Goal: Understand process/instructions: Learn how to perform a task or action

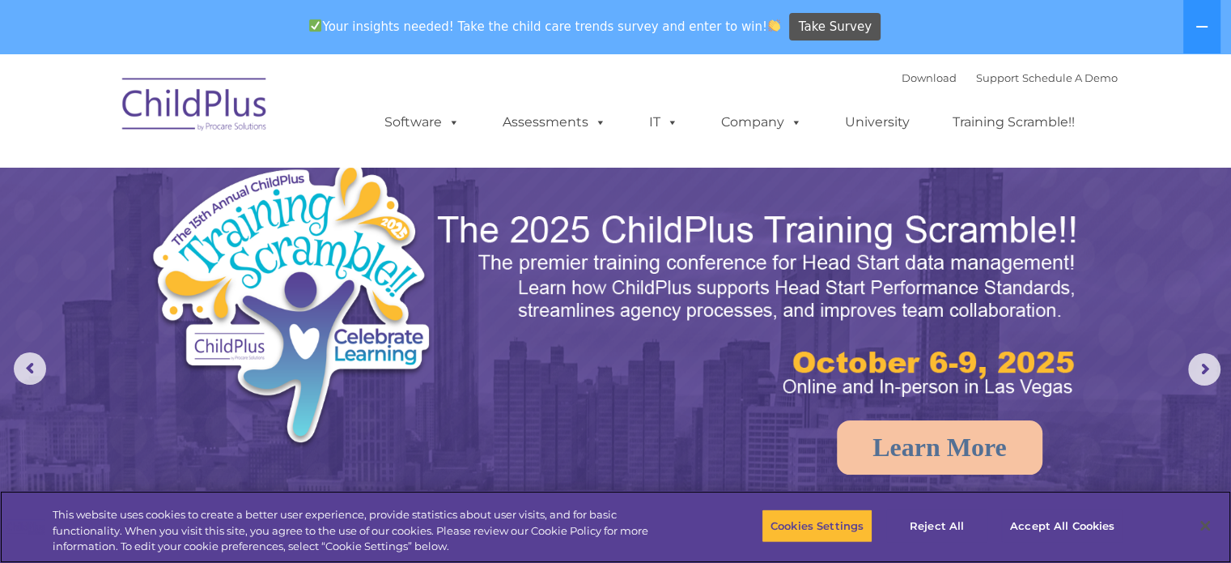
select select "MEDIUM"
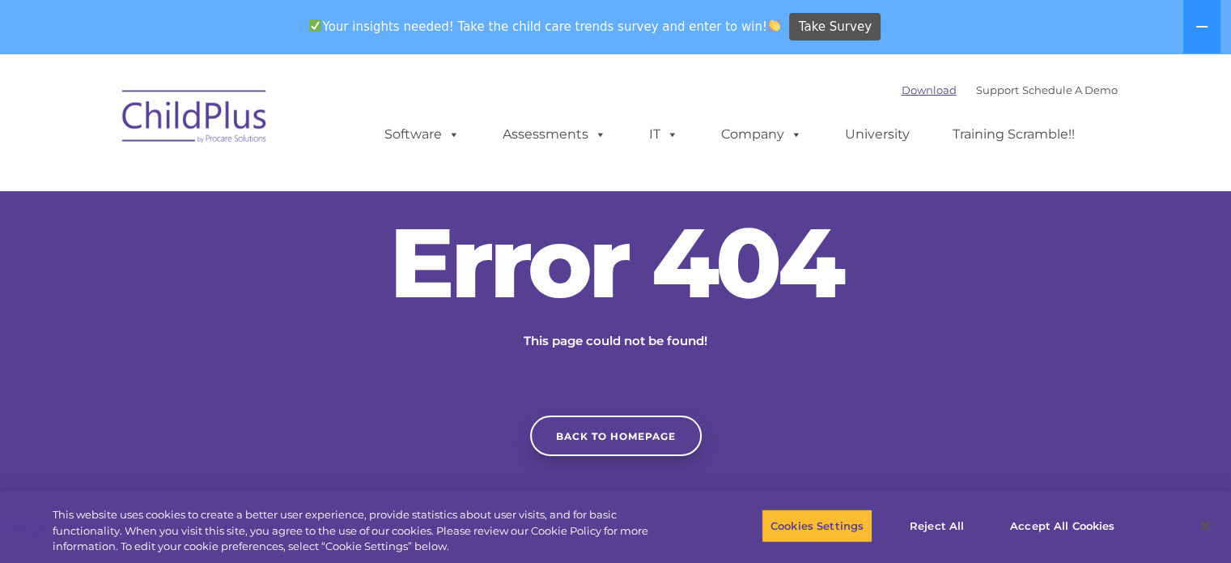
click at [902, 93] on link "Download" at bounding box center [929, 89] width 55 height 13
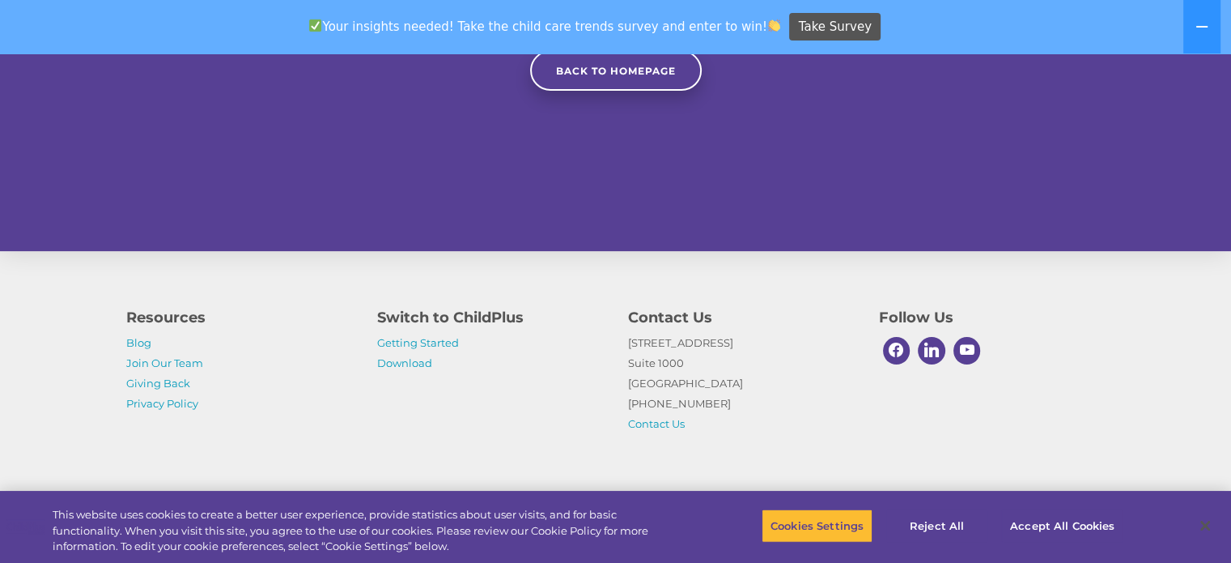
scroll to position [398, 0]
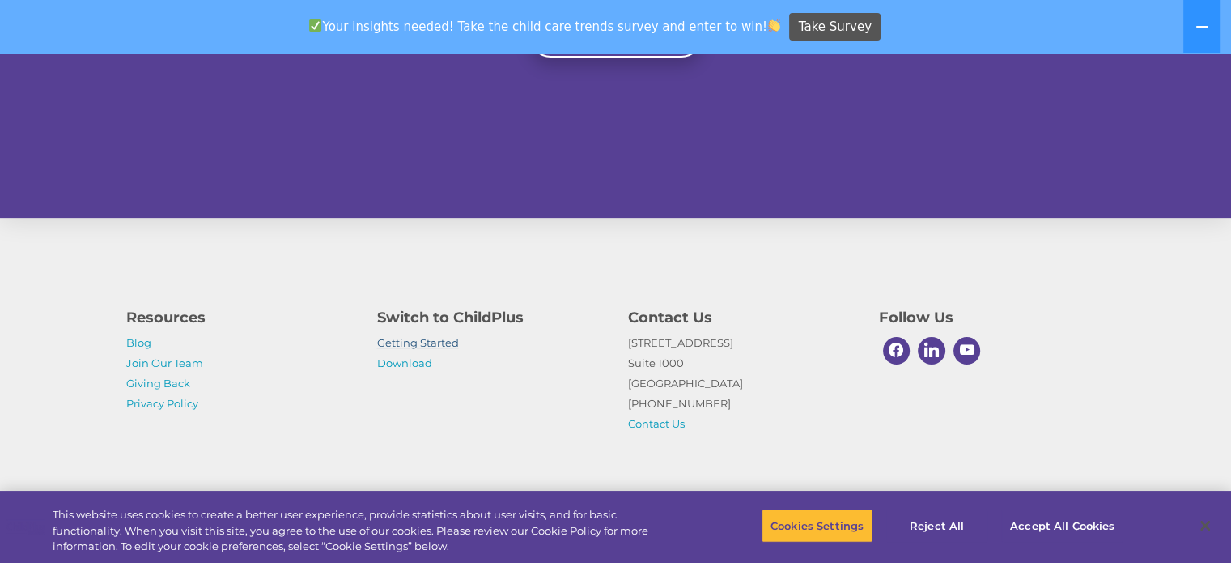
click at [410, 346] on link "Getting Started" at bounding box center [418, 342] width 82 height 13
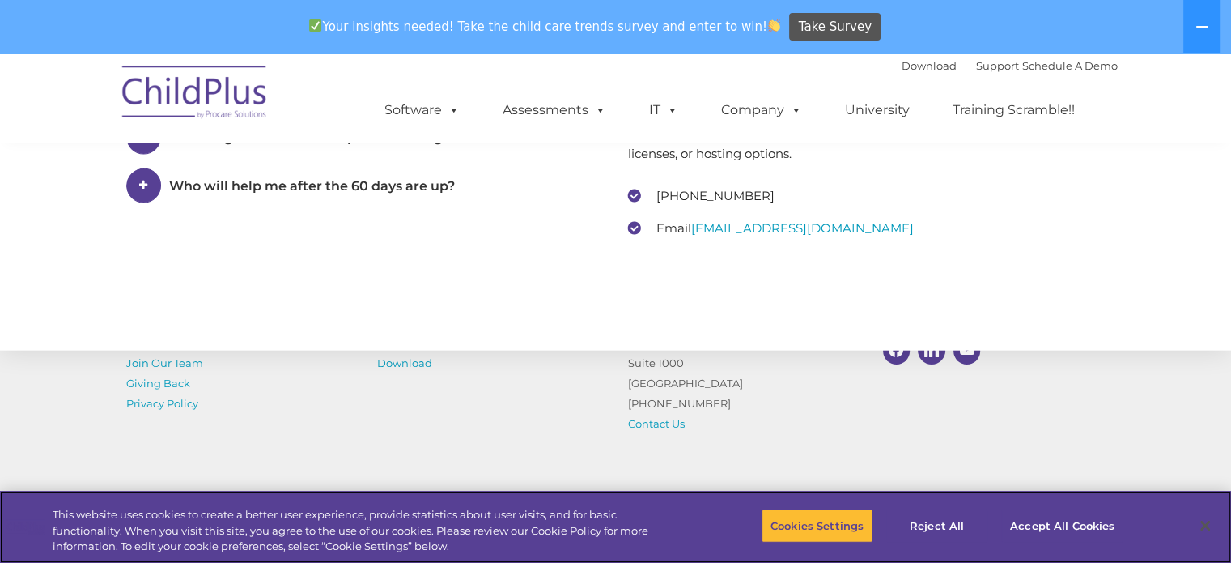
scroll to position [2611, 0]
